Goal: Communication & Community: Answer question/provide support

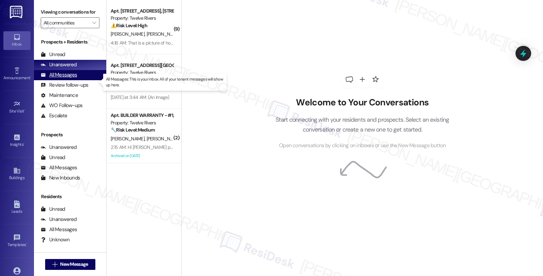
click at [70, 78] on div "All Messages" at bounding box center [59, 74] width 36 height 7
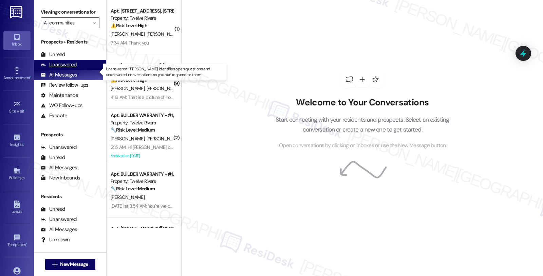
click at [65, 68] on div "Unanswered" at bounding box center [59, 64] width 36 height 7
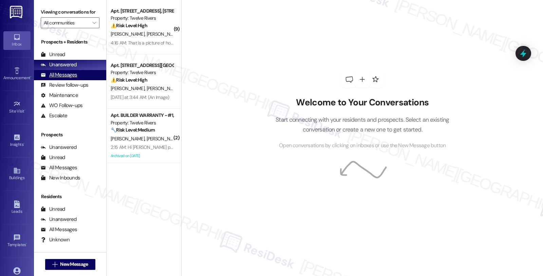
click at [69, 78] on div "All Messages" at bounding box center [59, 74] width 36 height 7
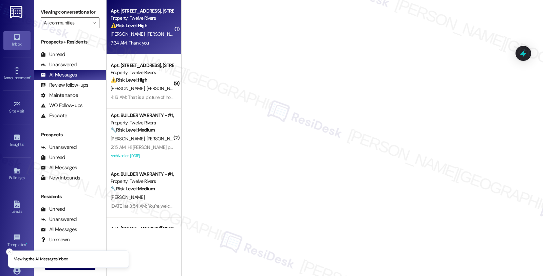
click at [182, 34] on span "[PERSON_NAME]" at bounding box center [199, 34] width 34 height 6
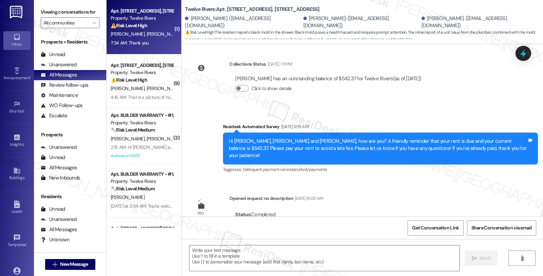
type textarea "Fetching suggested responses. Please feel free to read through the conversation…"
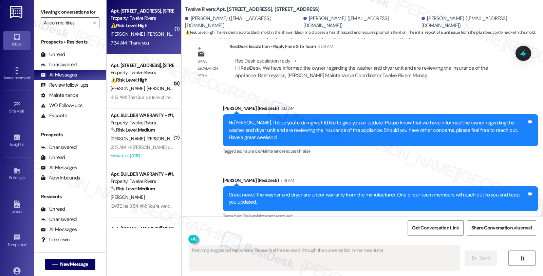
scroll to position [963, 0]
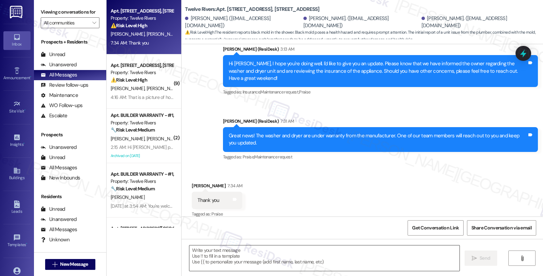
click at [266, 246] on textarea at bounding box center [325, 257] width 270 height 25
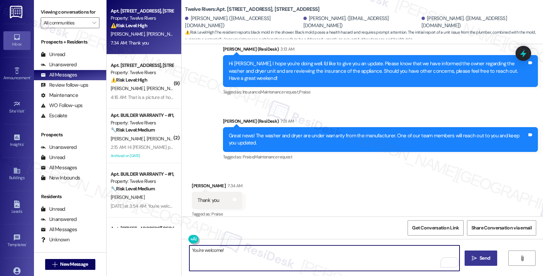
type textarea "You're welcome!"
click at [484, 256] on span "Send" at bounding box center [485, 257] width 11 height 7
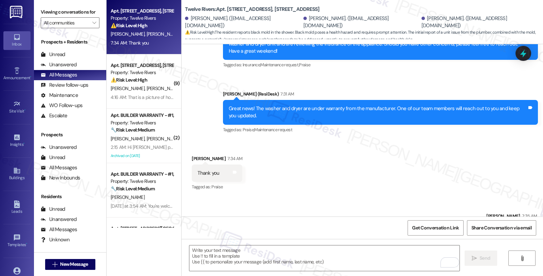
scroll to position [1010, 0]
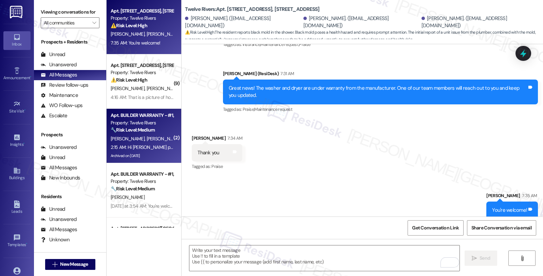
click at [145, 135] on div "[PERSON_NAME] [PERSON_NAME]" at bounding box center [142, 139] width 64 height 8
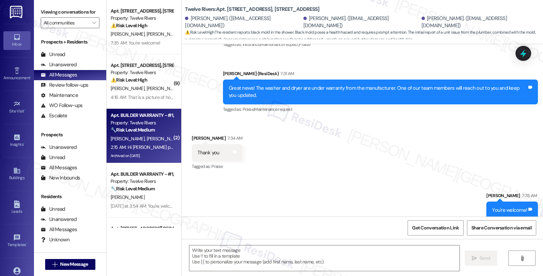
type textarea "Fetching suggested responses. Please feel free to read through the conversation…"
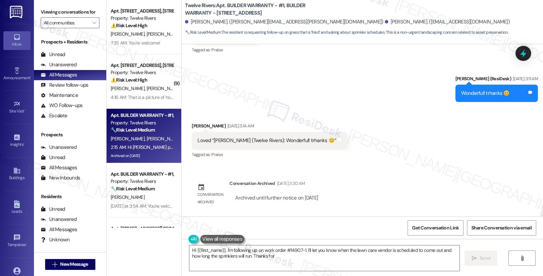
scroll to position [1846, 0]
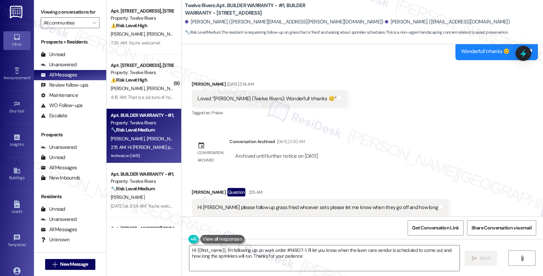
type textarea "Hi {{first_name}}, I'm following up on work order #14907-1. I'll let you know w…"
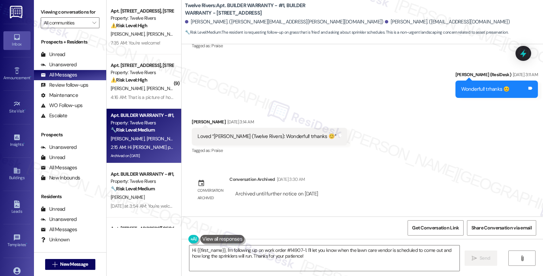
scroll to position [1771, 0]
